Goal: Task Accomplishment & Management: Manage account settings

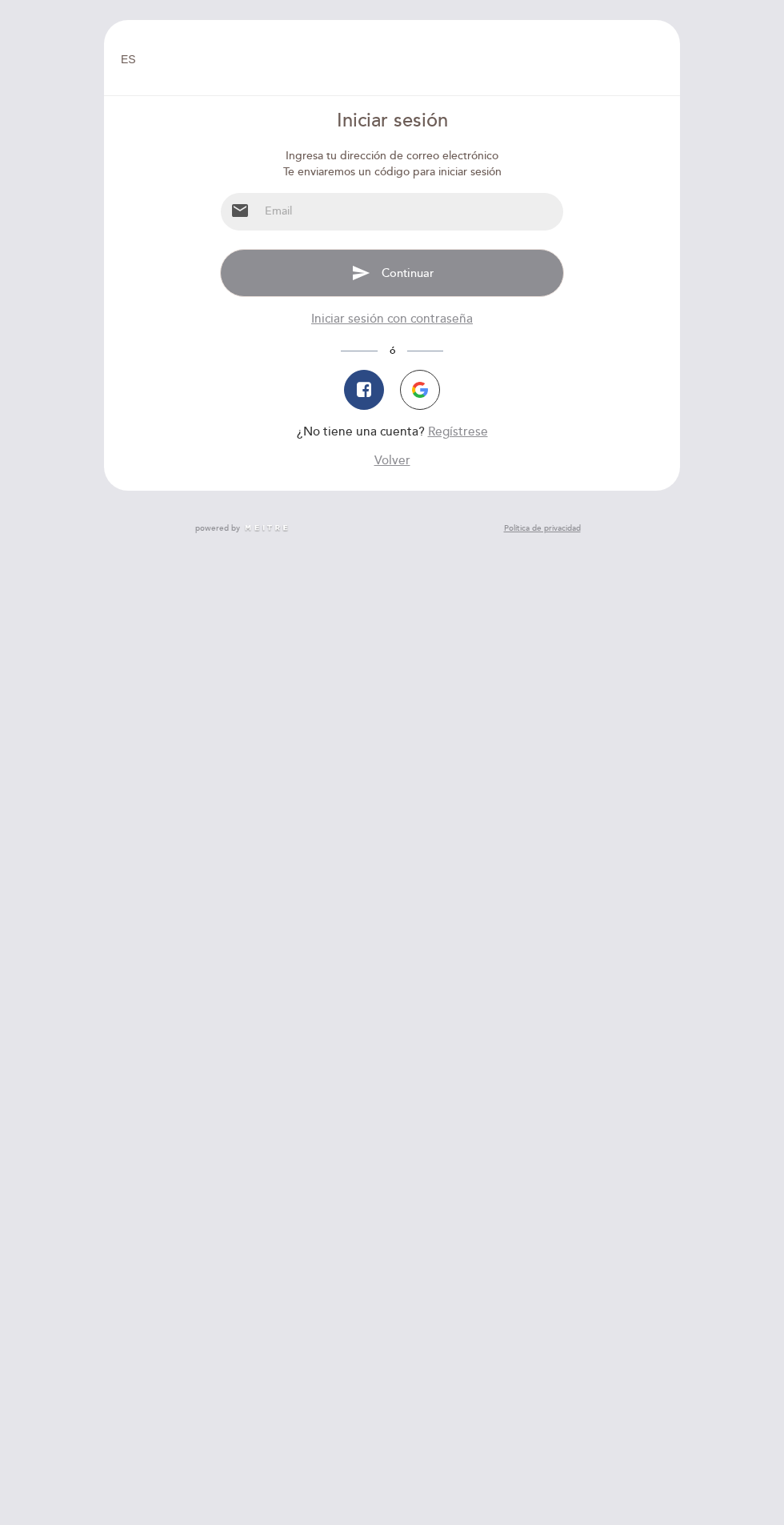
select select "es"
click at [348, 215] on input "email" at bounding box center [410, 212] width 303 height 38
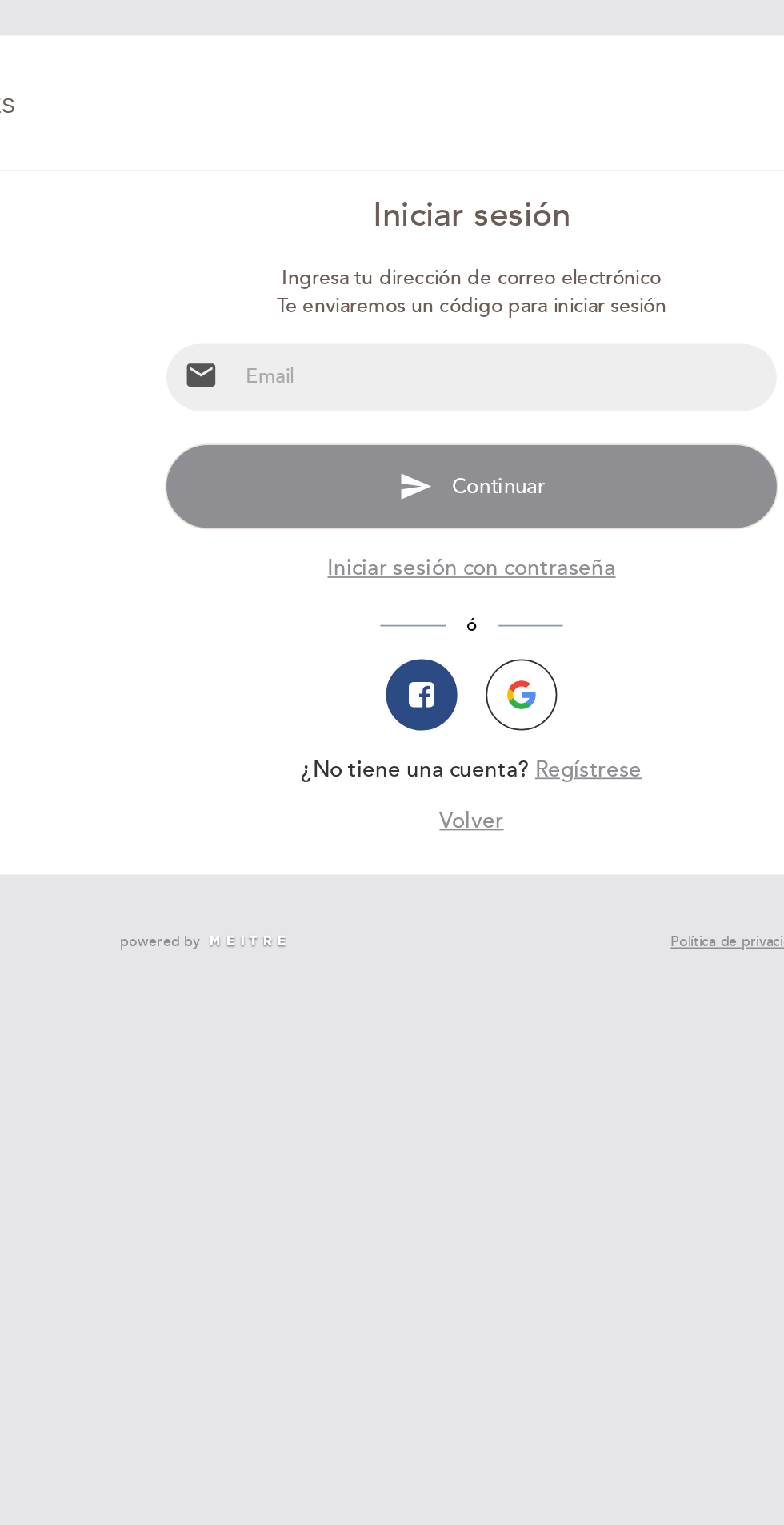
type input "[EMAIL_ADDRESS][DOMAIN_NAME]"
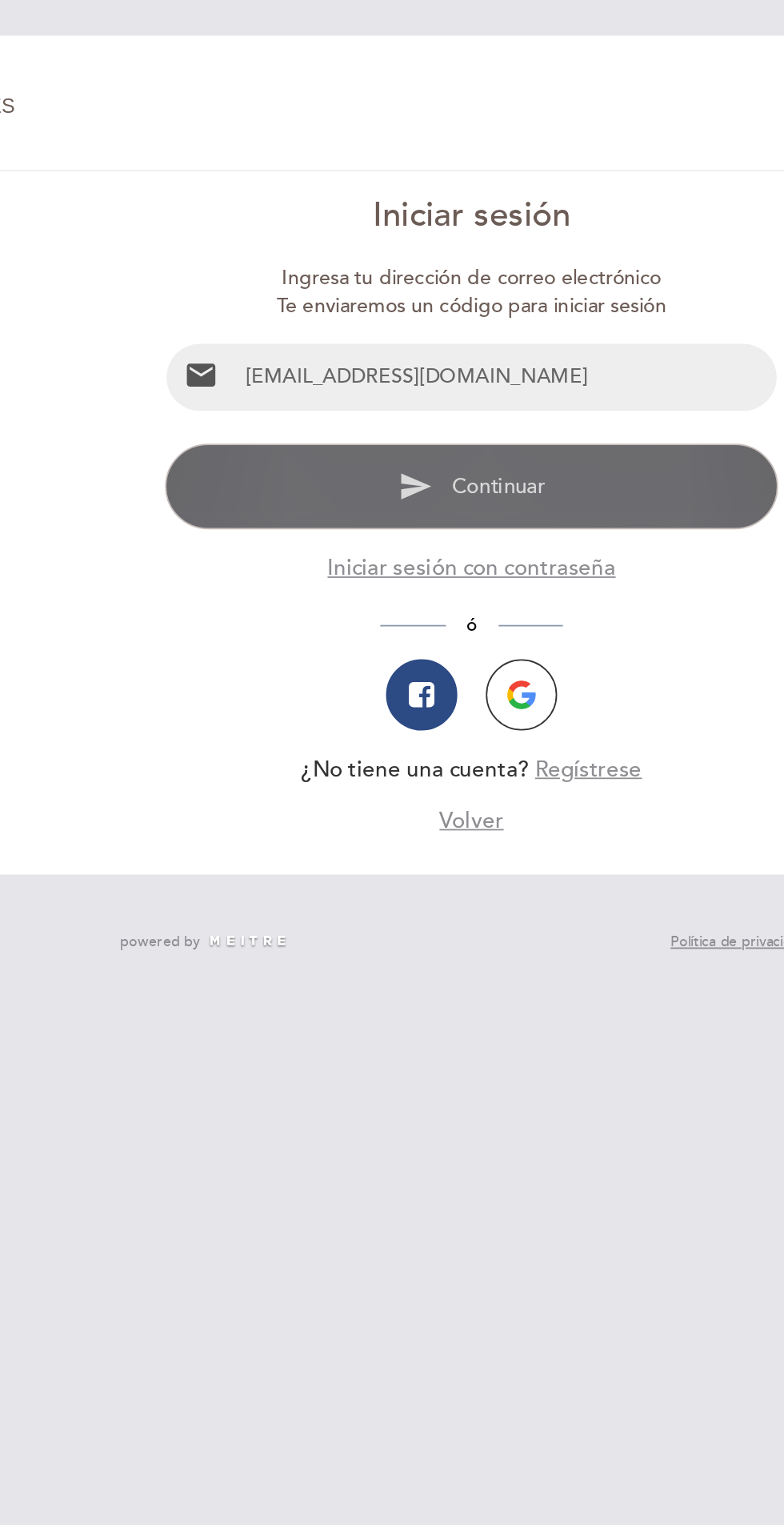
click at [247, 255] on button "send Continuar" at bounding box center [391, 273] width 343 height 48
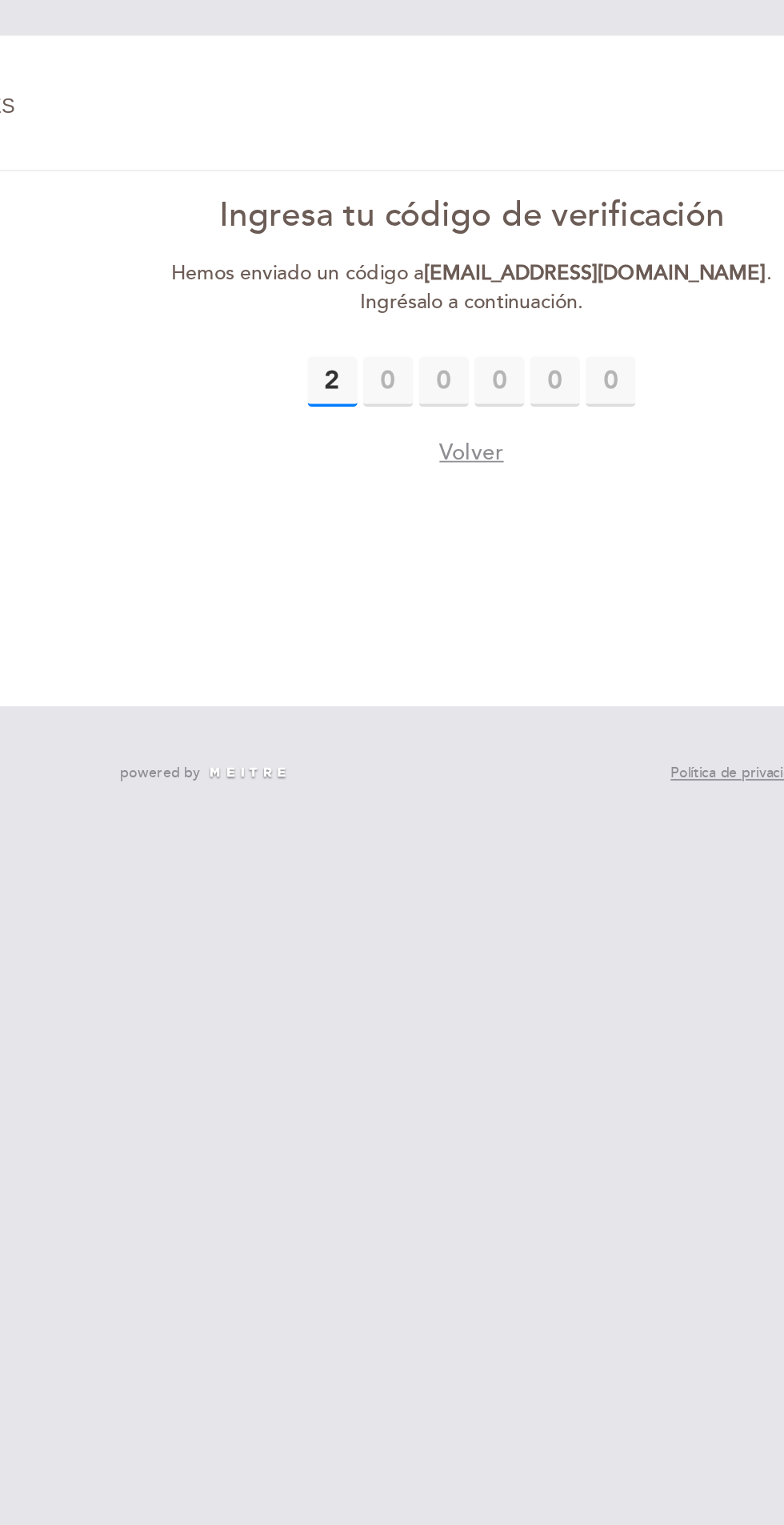
type input "2"
type input "1"
type input "5"
type input "9"
type input "7"
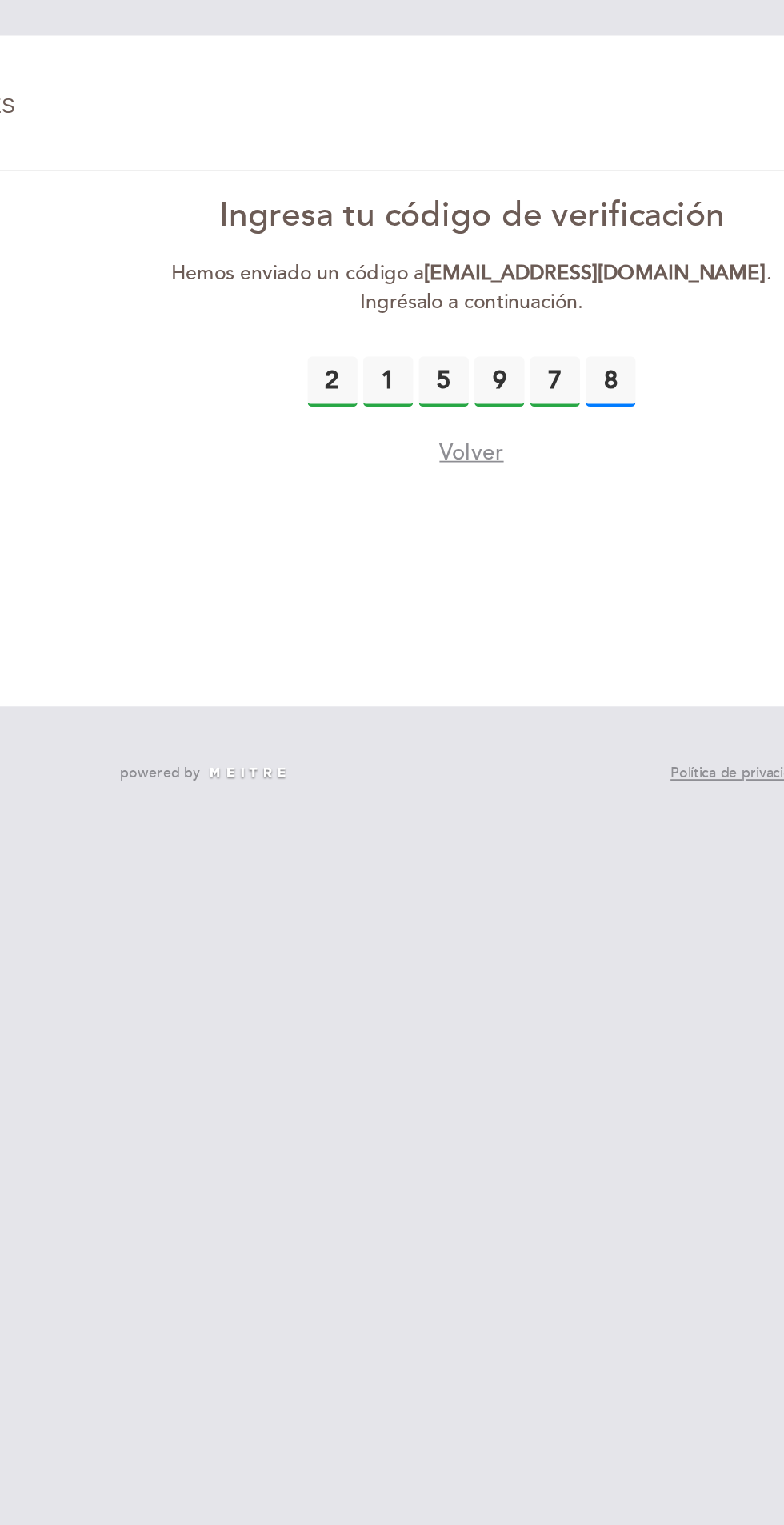
type input "8"
